Goal: Information Seeking & Learning: Learn about a topic

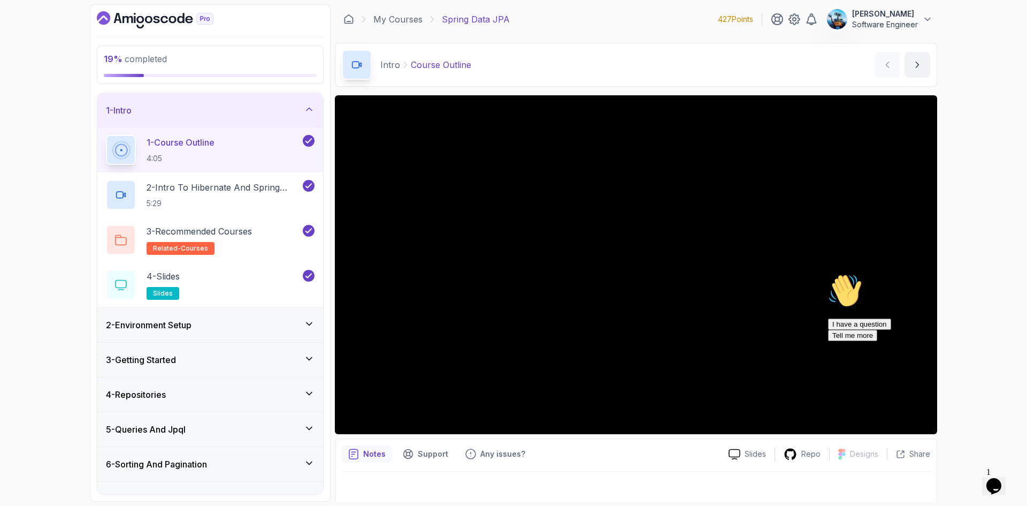
click at [211, 324] on div "2 - Environment Setup" at bounding box center [210, 324] width 209 height 13
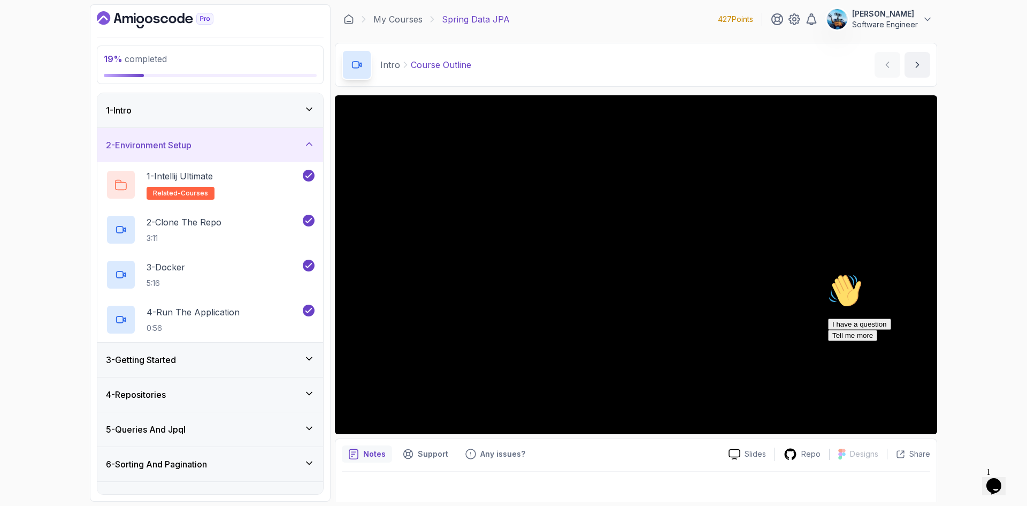
click at [208, 354] on div "3 - Getting Started" at bounding box center [210, 359] width 209 height 13
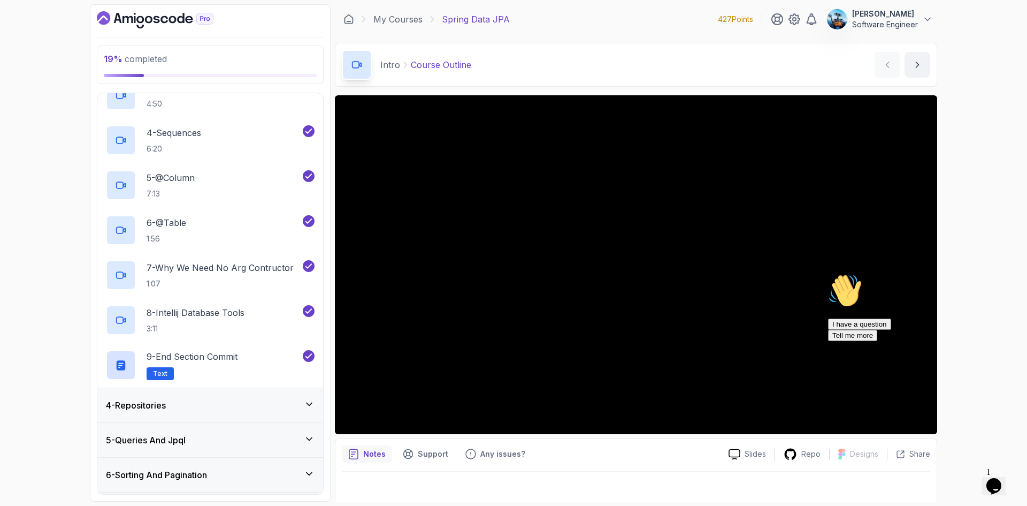
scroll to position [268, 0]
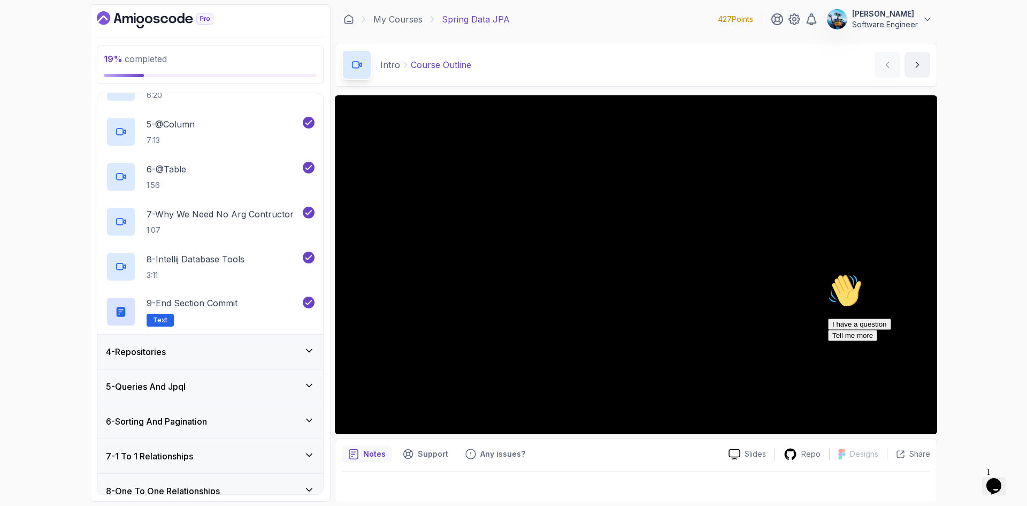
click at [210, 356] on div "4 - Repositories" at bounding box center [210, 351] width 209 height 13
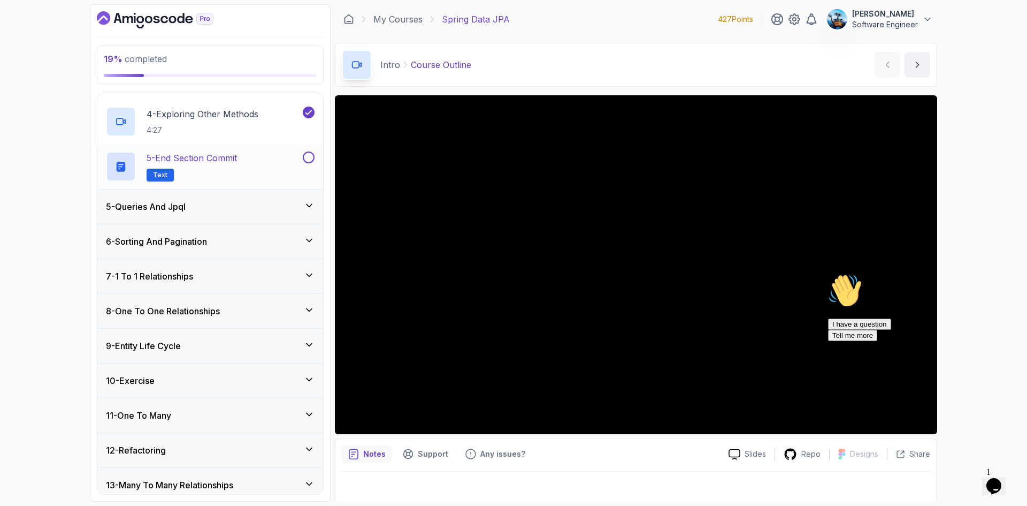
click at [306, 157] on button at bounding box center [309, 157] width 12 height 12
click at [265, 215] on div "5 - Queries And Jpql" at bounding box center [210, 206] width 226 height 34
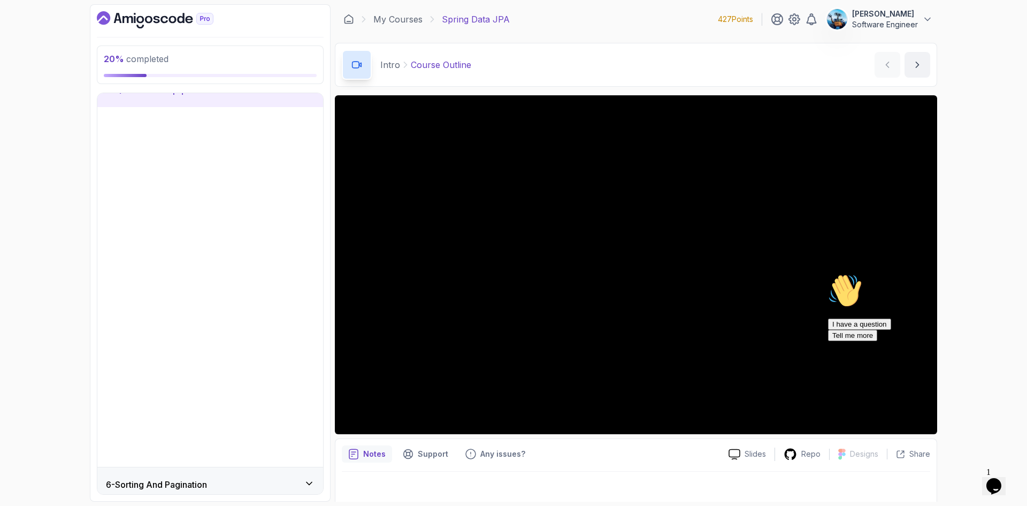
scroll to position [149, 0]
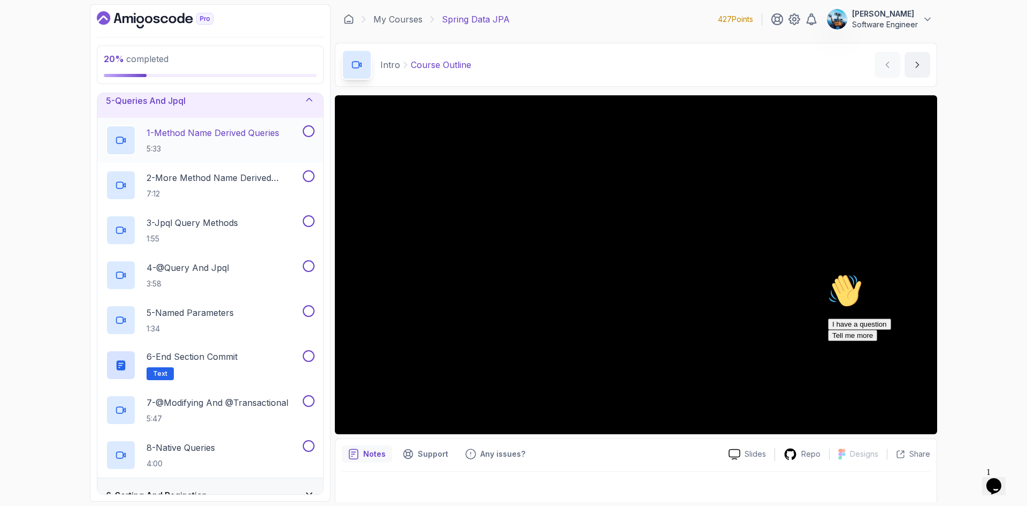
click at [230, 143] on p "5:33" at bounding box center [213, 148] width 133 height 11
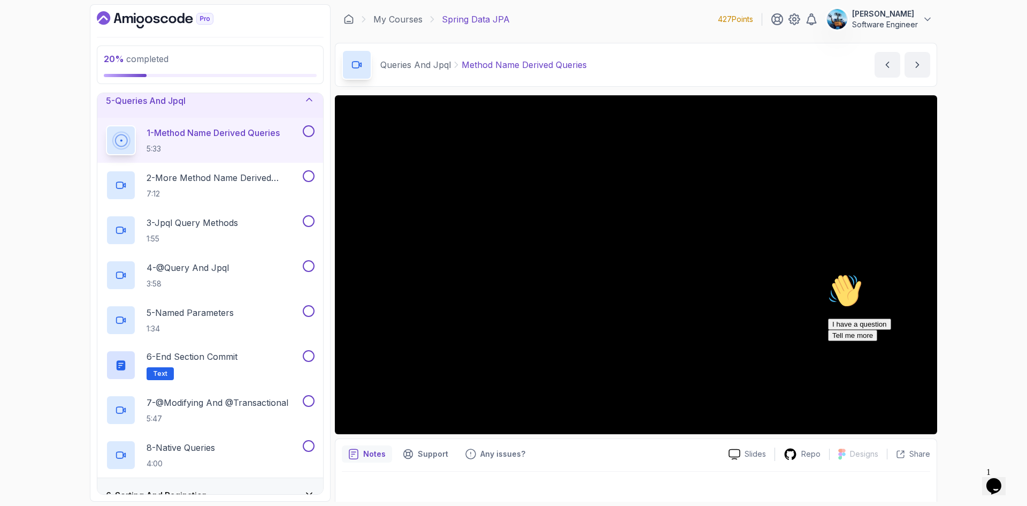
click at [828, 273] on icon "Chat attention grabber" at bounding box center [828, 273] width 0 height 0
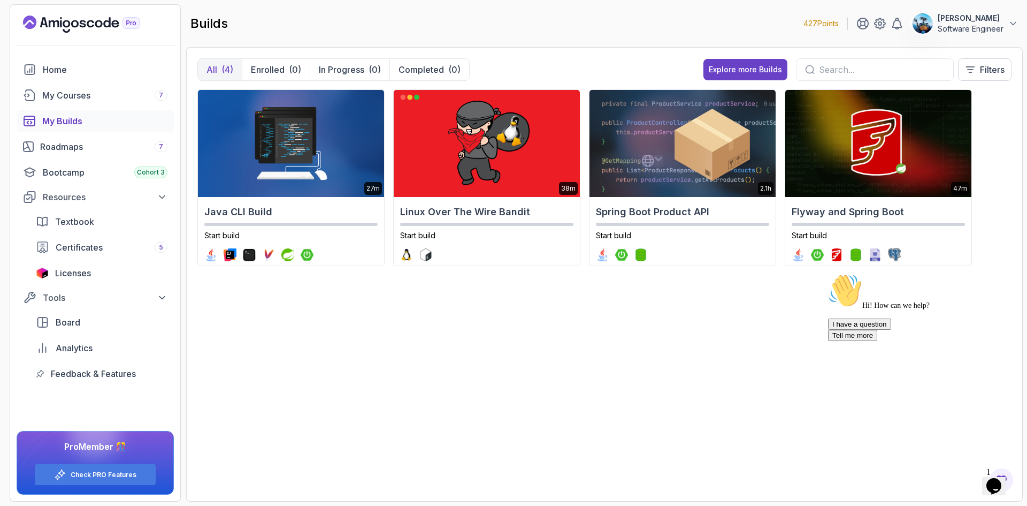
click at [419, 412] on div "27m Java CLI Build Start build 38m Linux Over The Wire Bandit Start build 2.1h …" at bounding box center [604, 289] width 814 height 401
